Goal: Complete application form

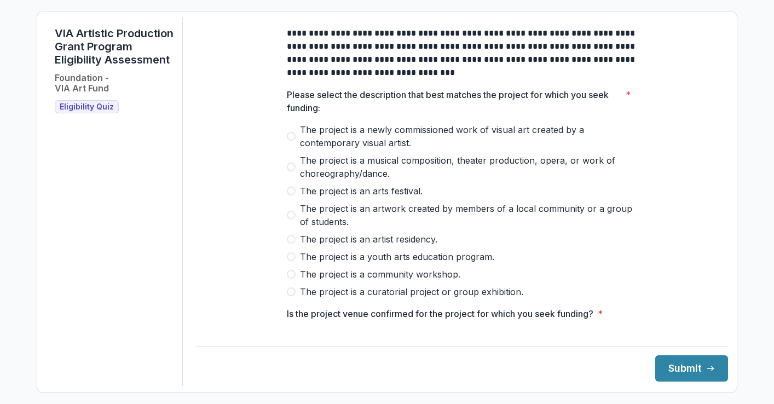
click at [297, 298] on label "The project is a curatorial project or group exhibition." at bounding box center [462, 291] width 350 height 13
click at [674, 359] on button "Submit" at bounding box center [692, 368] width 73 height 26
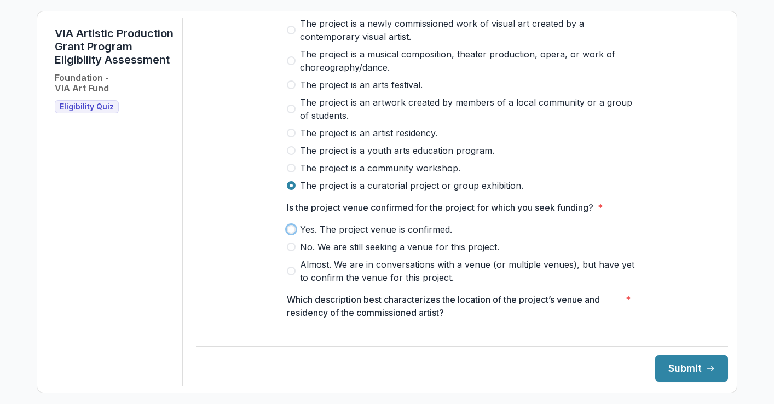
scroll to position [130, 0]
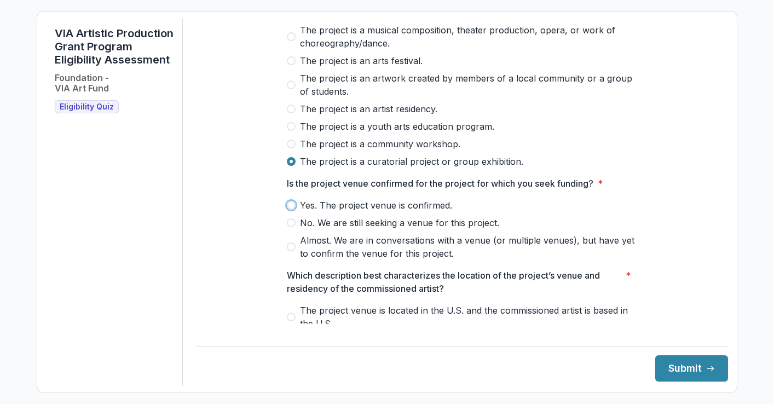
click at [291, 210] on span at bounding box center [291, 205] width 9 height 9
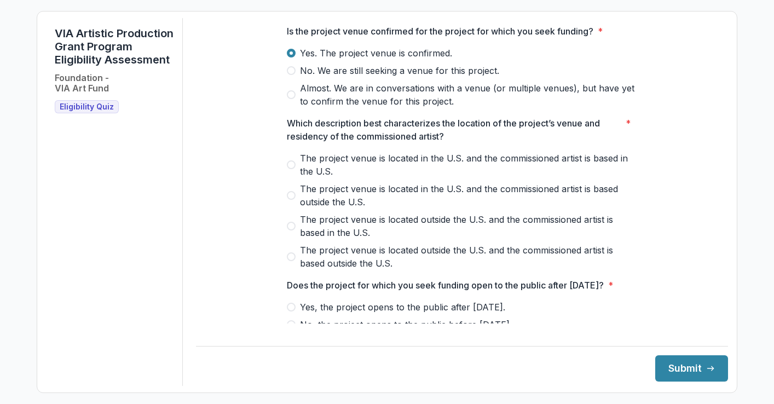
scroll to position [284, 0]
click at [292, 168] on span at bounding box center [291, 163] width 9 height 9
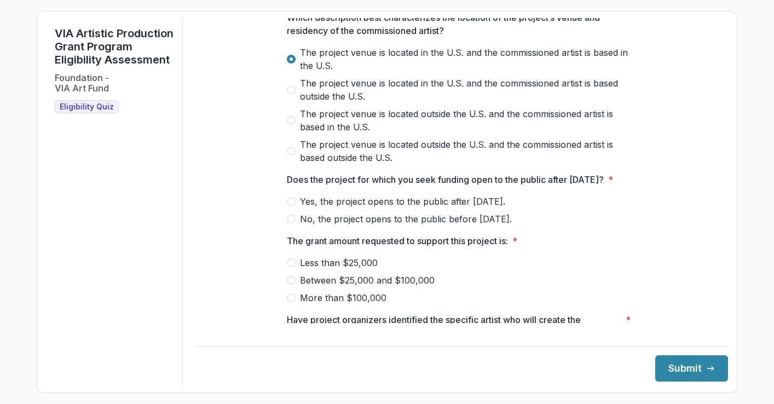
scroll to position [390, 0]
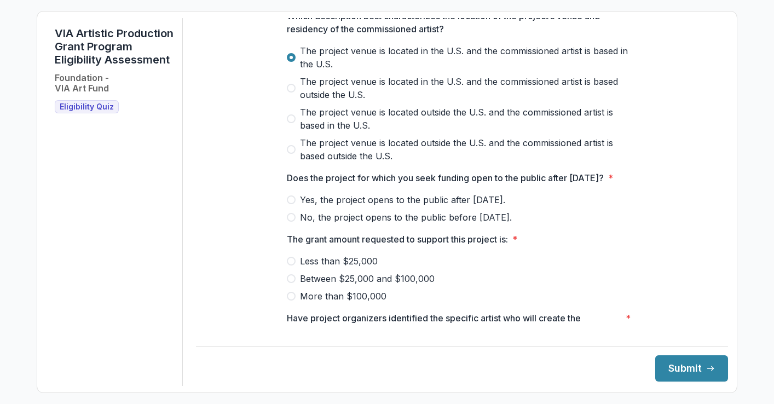
click at [292, 204] on span at bounding box center [291, 200] width 9 height 9
click at [293, 266] on span at bounding box center [291, 261] width 9 height 9
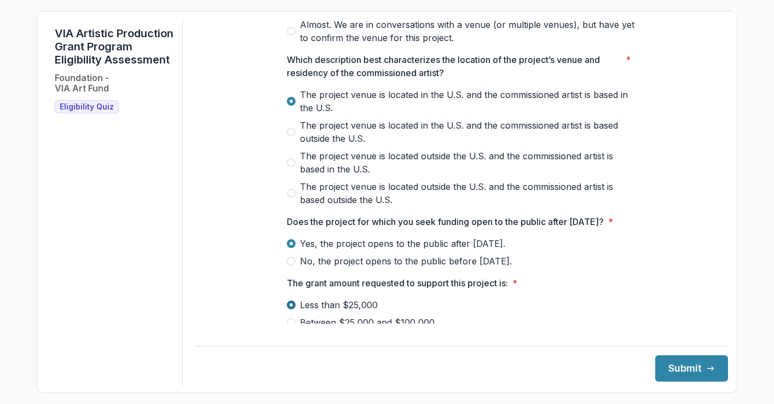
scroll to position [375, 0]
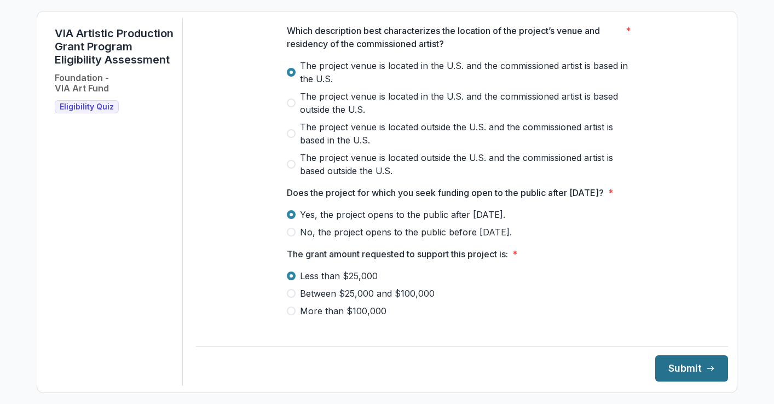
click at [667, 362] on button "Submit" at bounding box center [692, 368] width 73 height 26
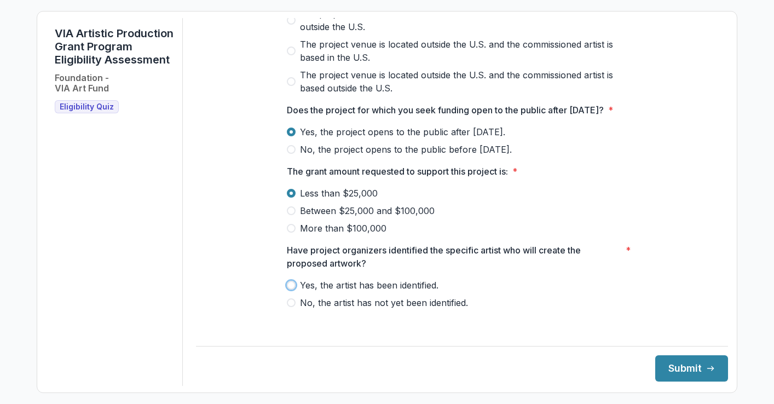
scroll to position [474, 0]
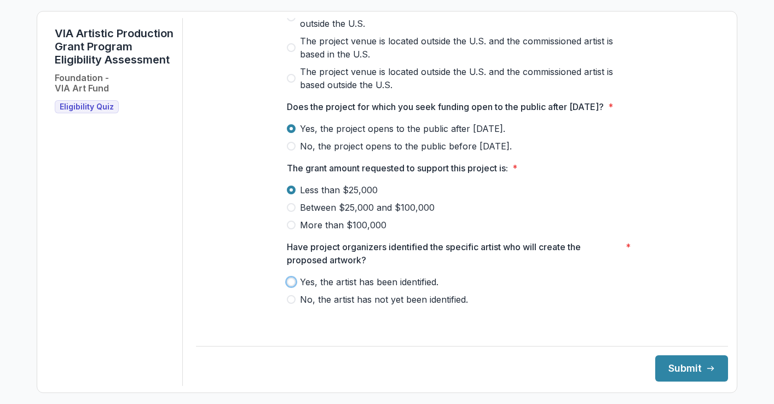
click at [457, 267] on p "Have project organizers identified the specific artist who will create the prop…" at bounding box center [454, 253] width 335 height 26
click at [289, 304] on span at bounding box center [291, 299] width 9 height 9
click at [691, 369] on button "Submit" at bounding box center [692, 368] width 73 height 26
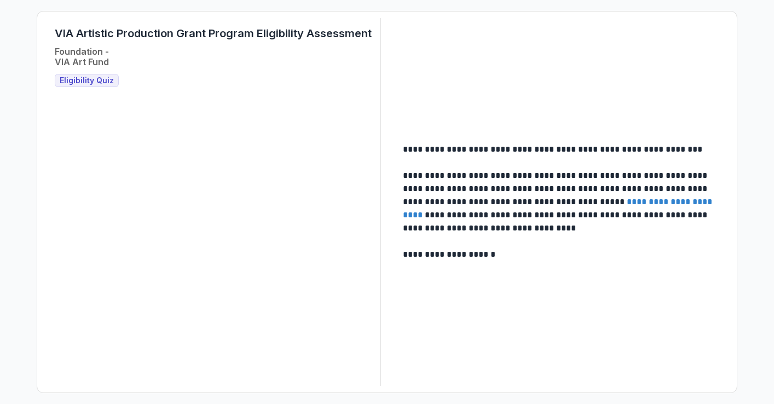
click at [657, 205] on link "**********" at bounding box center [559, 208] width 312 height 21
